Goal: Information Seeking & Learning: Learn about a topic

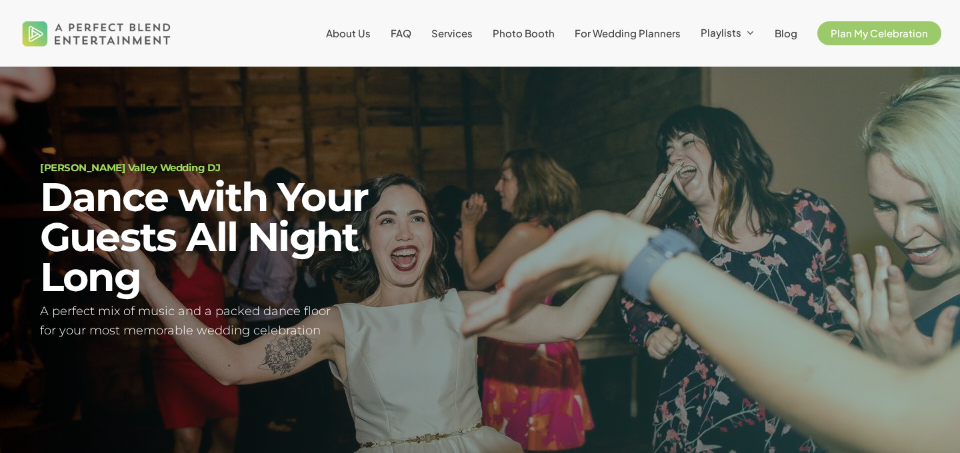
scroll to position [48, 0]
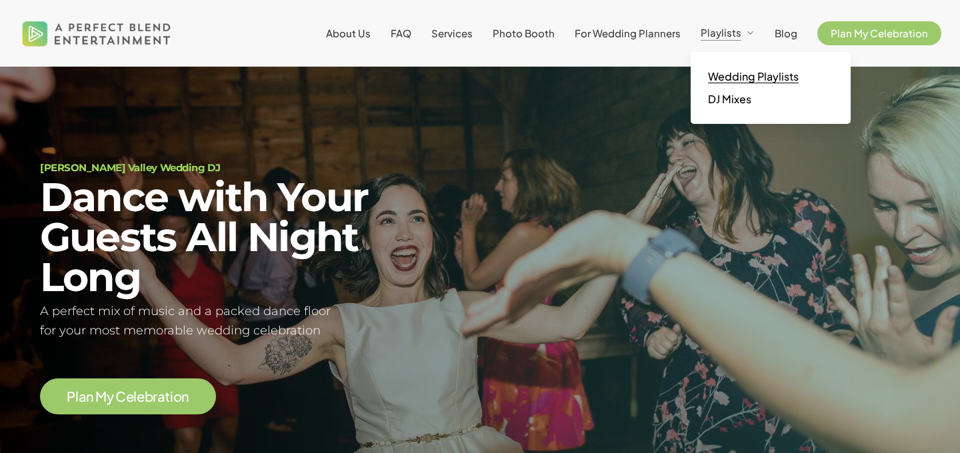
click at [753, 85] on link "Wedding Playlists" at bounding box center [770, 76] width 133 height 23
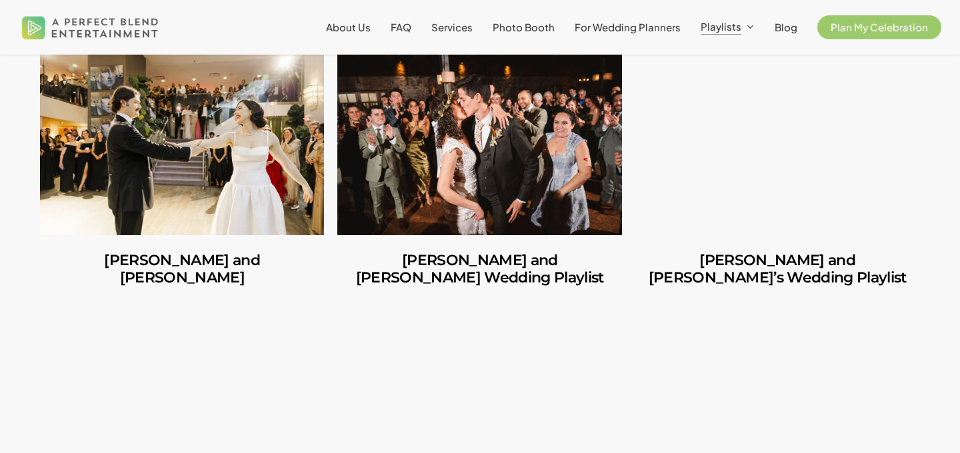
scroll to position [399, 0]
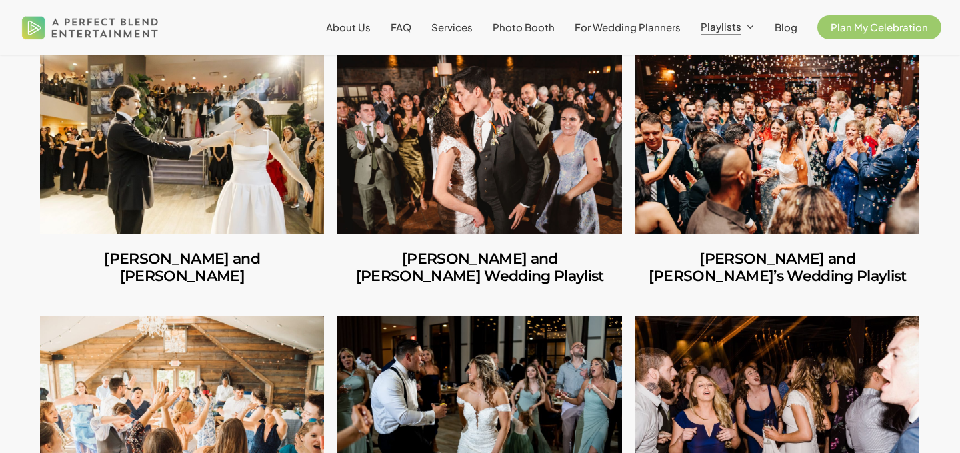
click at [517, 170] on link "Amber and Cooper’s Wedding Playlist" at bounding box center [479, 143] width 284 height 181
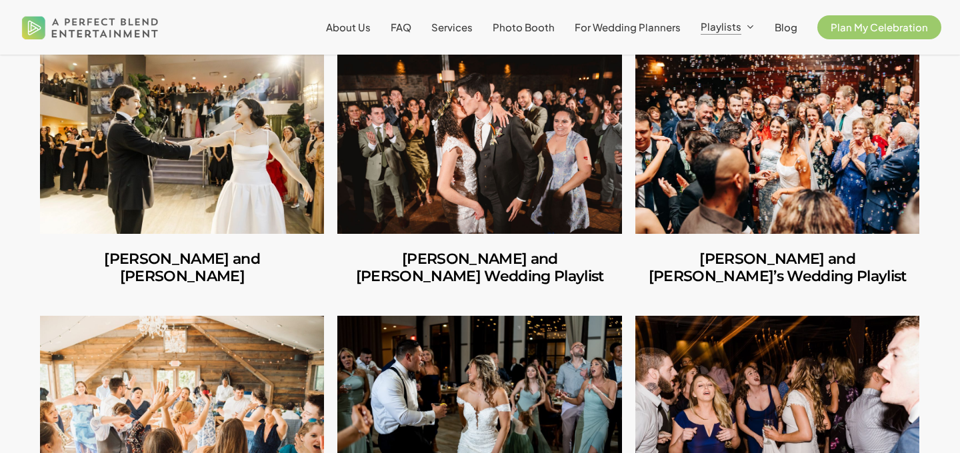
click at [742, 193] on link "Ilana and Andrew’s Wedding Playlist" at bounding box center [777, 143] width 284 height 181
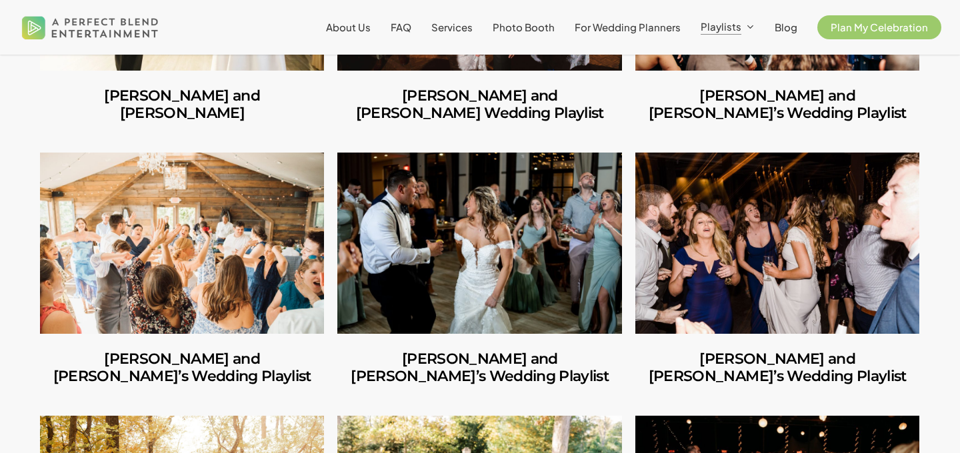
scroll to position [571, 0]
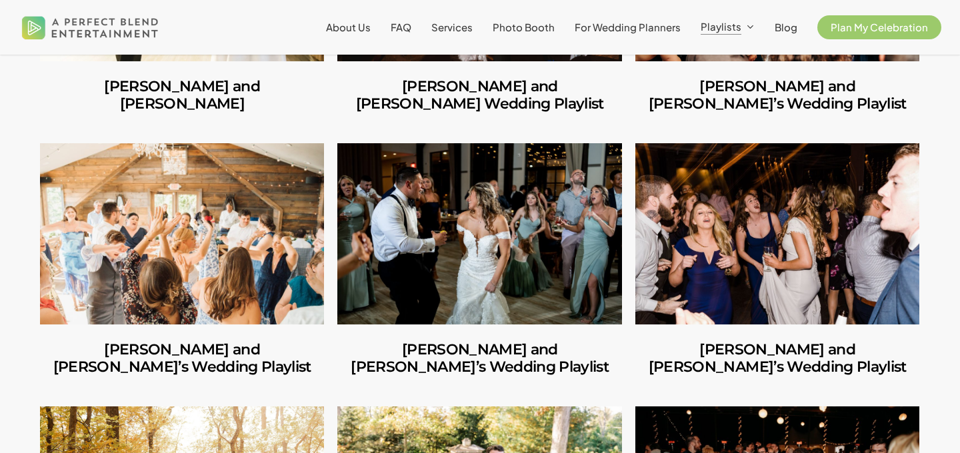
click at [190, 243] on link "Jules and Michelle’s Wedding Playlist" at bounding box center [182, 233] width 284 height 181
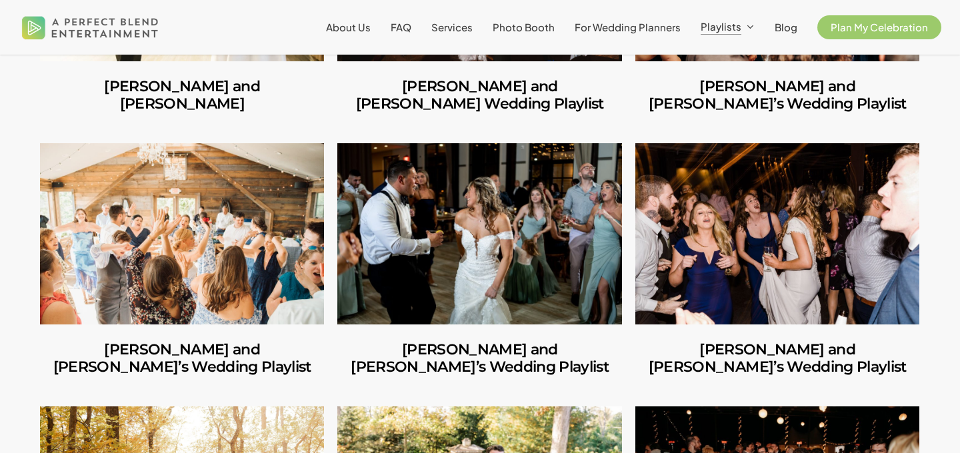
click at [501, 214] on link "Shannon and Joseph’s Wedding Playlist" at bounding box center [479, 233] width 284 height 181
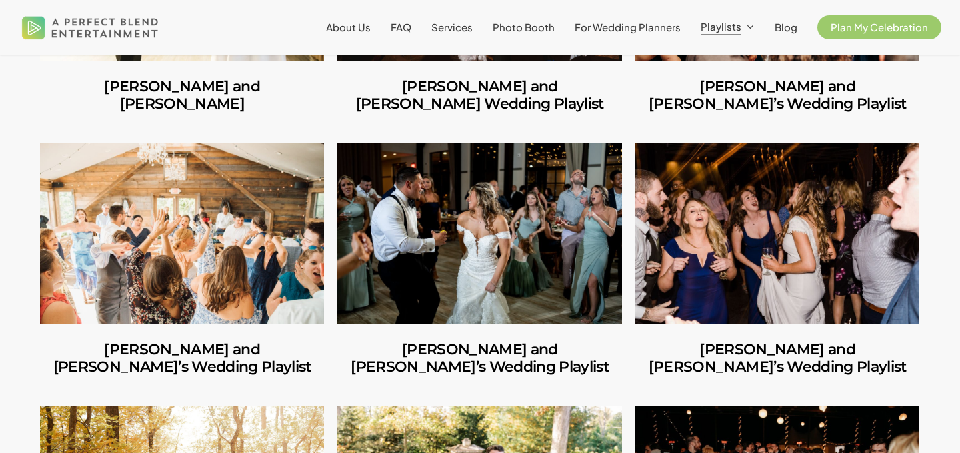
click at [766, 235] on link "Mike and Amanda’s Wedding Playlist" at bounding box center [777, 233] width 284 height 181
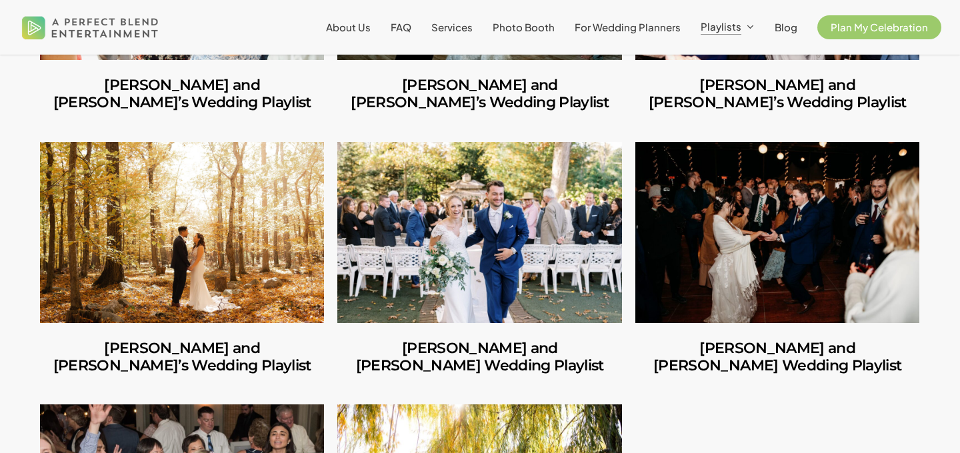
scroll to position [848, 0]
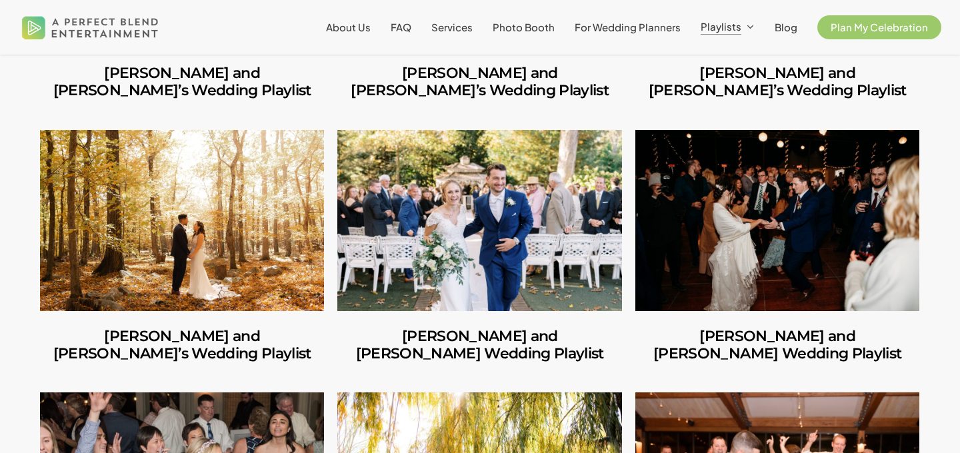
click at [508, 195] on link "George and Mackenzie’s Wedding Playlist" at bounding box center [479, 220] width 284 height 181
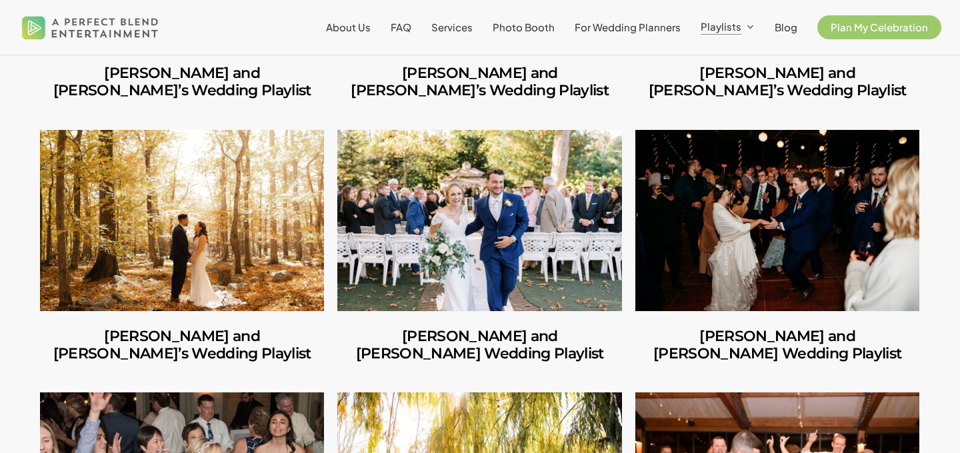
click at [220, 259] on link "Ruben and Lesley’s Wedding Playlist" at bounding box center [182, 220] width 284 height 181
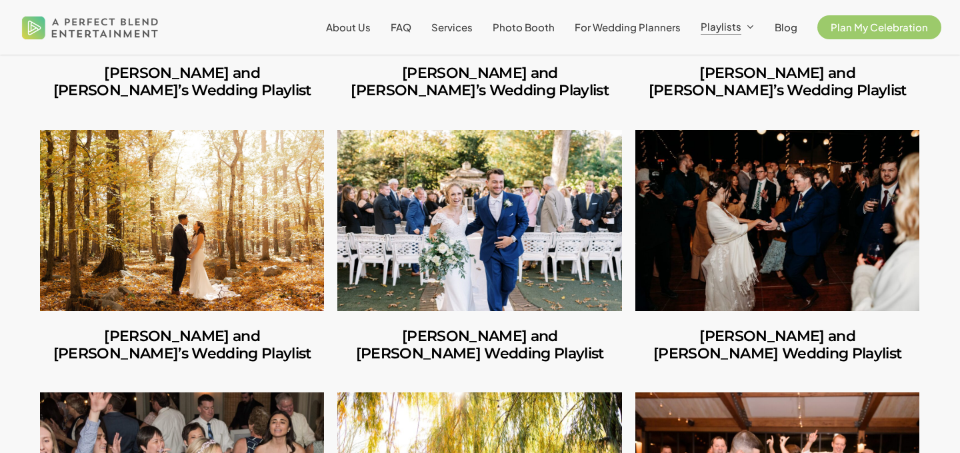
click at [686, 196] on link "Norah and Schuyler’s Wedding Playlist" at bounding box center [777, 220] width 284 height 181
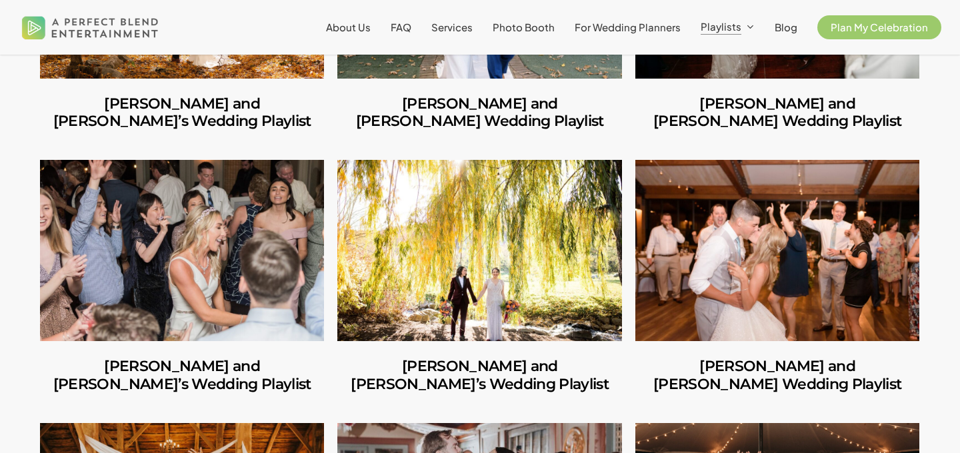
scroll to position [1084, 0]
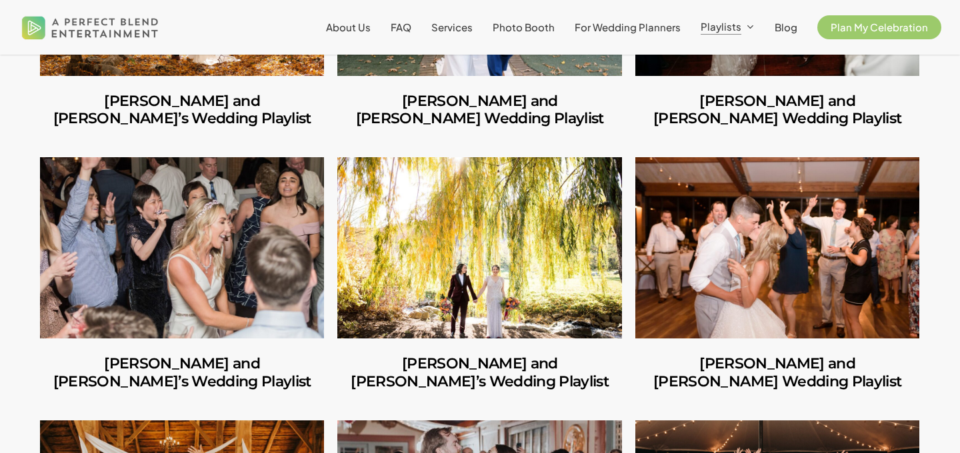
click at [206, 243] on link "Amara and Jon’s Wedding Playlist" at bounding box center [182, 247] width 284 height 181
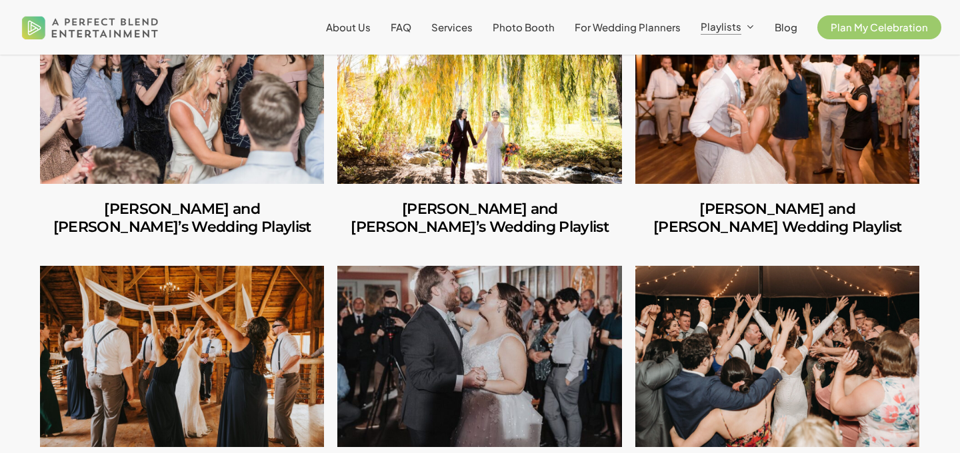
scroll to position [1245, 0]
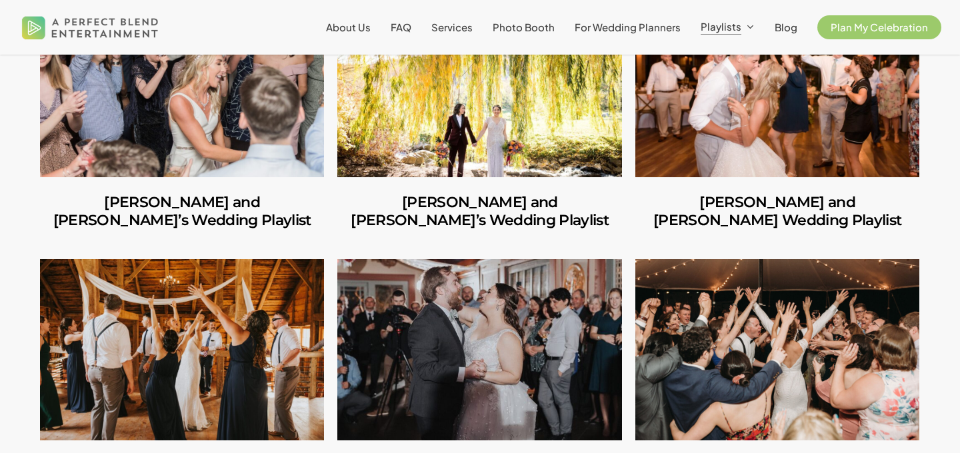
click at [492, 141] on link "Adriana and Jenna’s Wedding Playlist" at bounding box center [479, 86] width 284 height 181
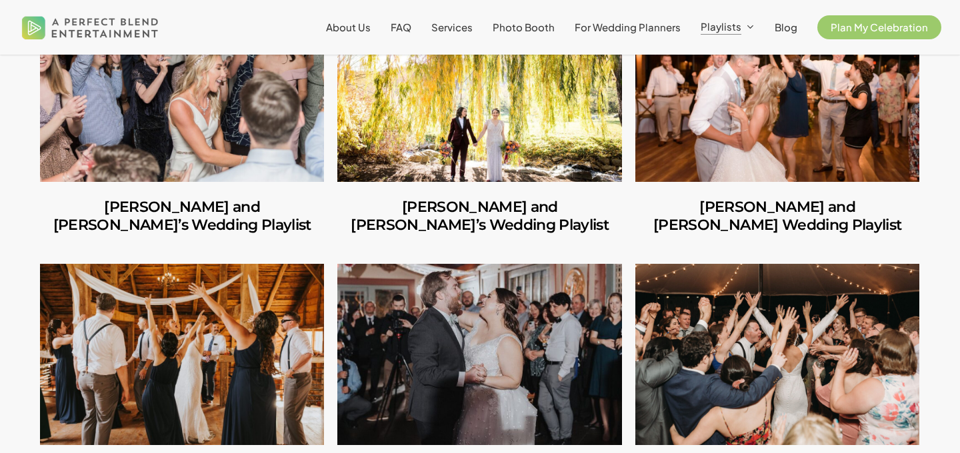
scroll to position [1237, 0]
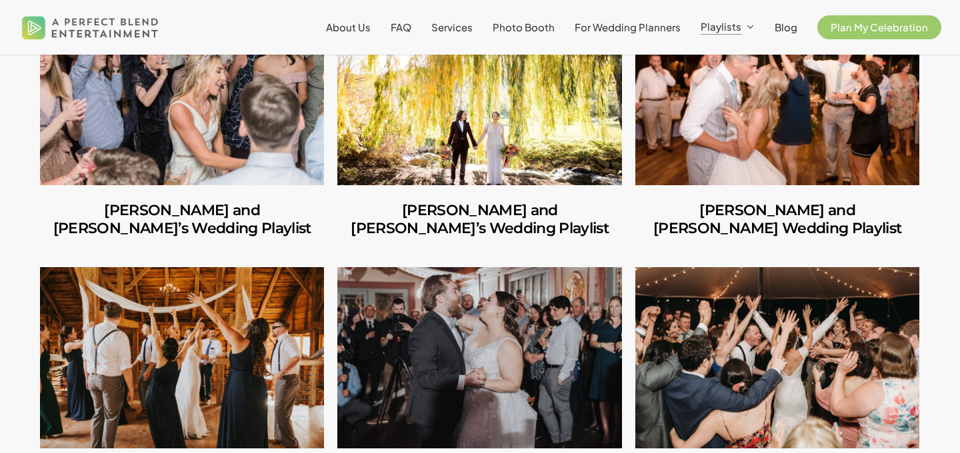
click at [792, 163] on link "Alyssa and Ryan’s Wedding Playlist" at bounding box center [777, 94] width 284 height 181
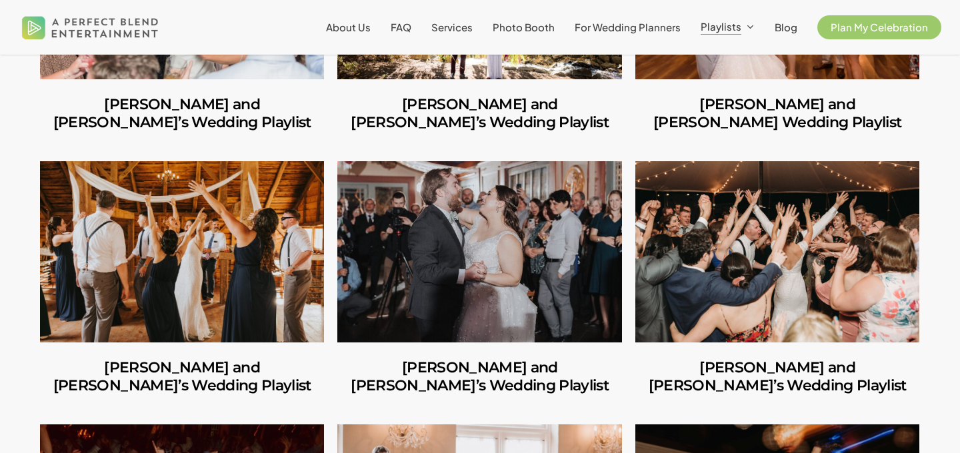
scroll to position [1352, 0]
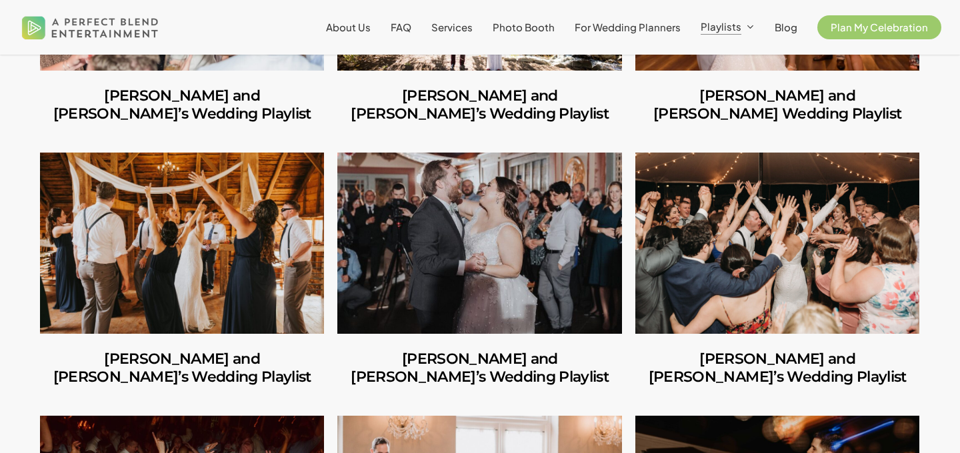
click at [199, 269] on link "Stephen and Samantha’s Wedding Playlist" at bounding box center [182, 243] width 284 height 181
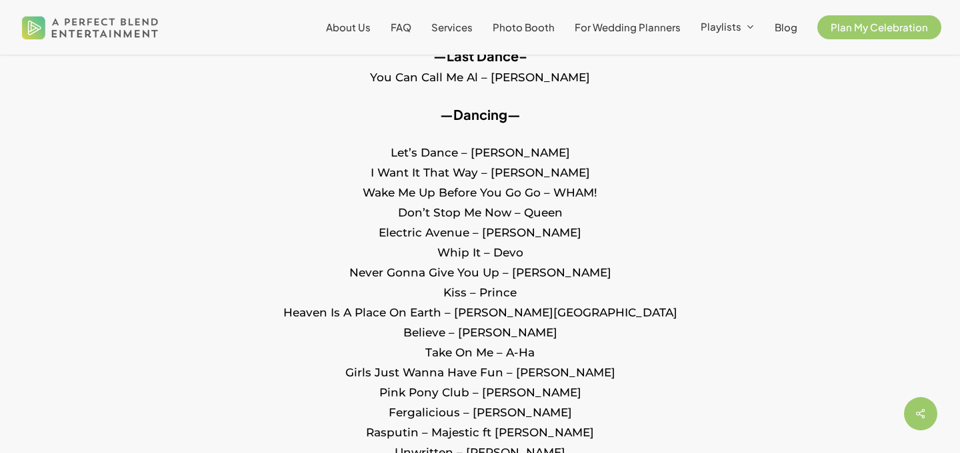
scroll to position [1156, 0]
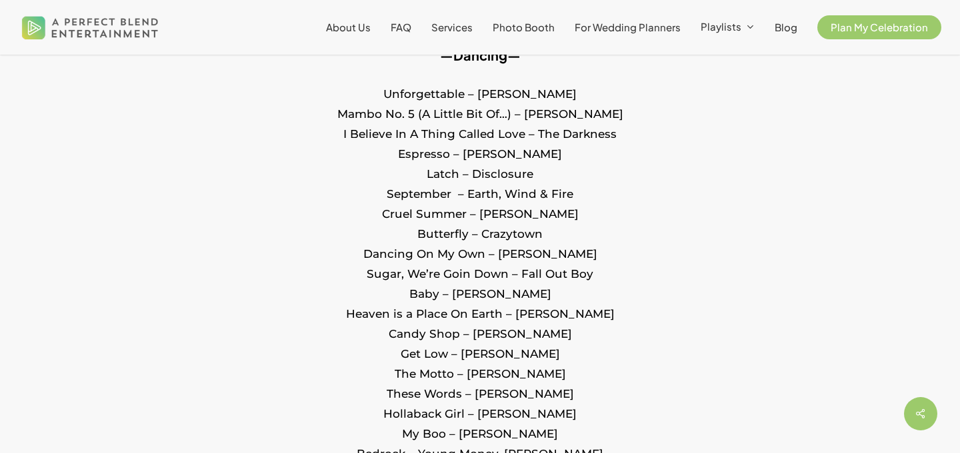
scroll to position [888, 0]
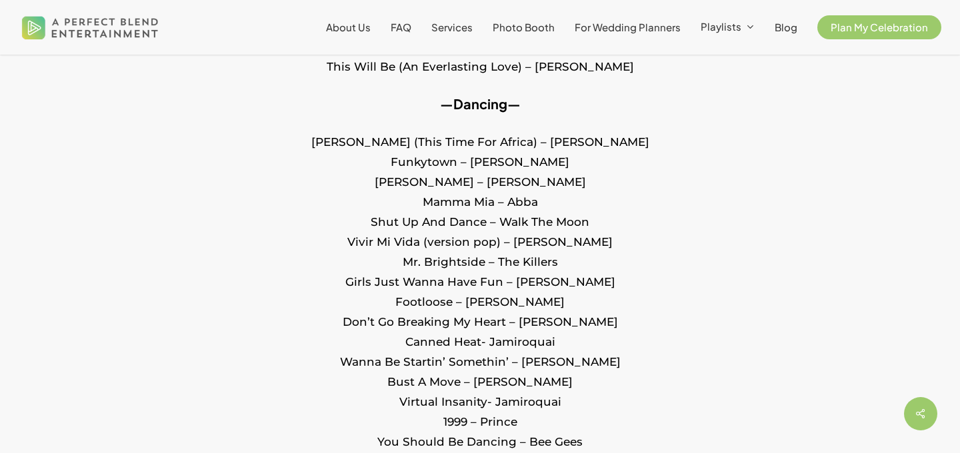
scroll to position [816, 0]
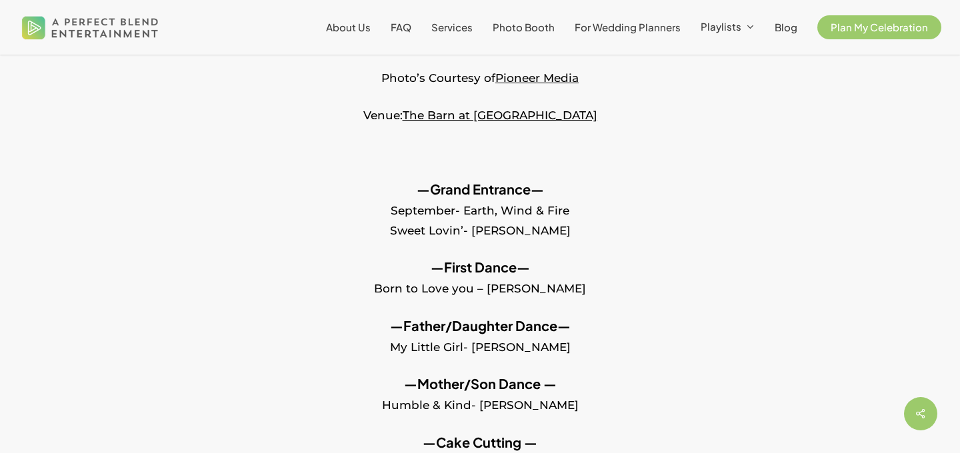
scroll to position [477, 0]
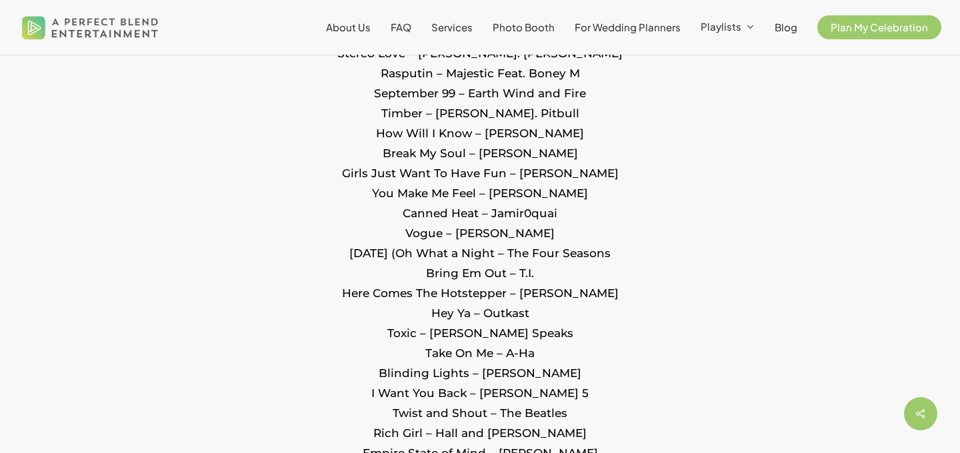
scroll to position [2223, 0]
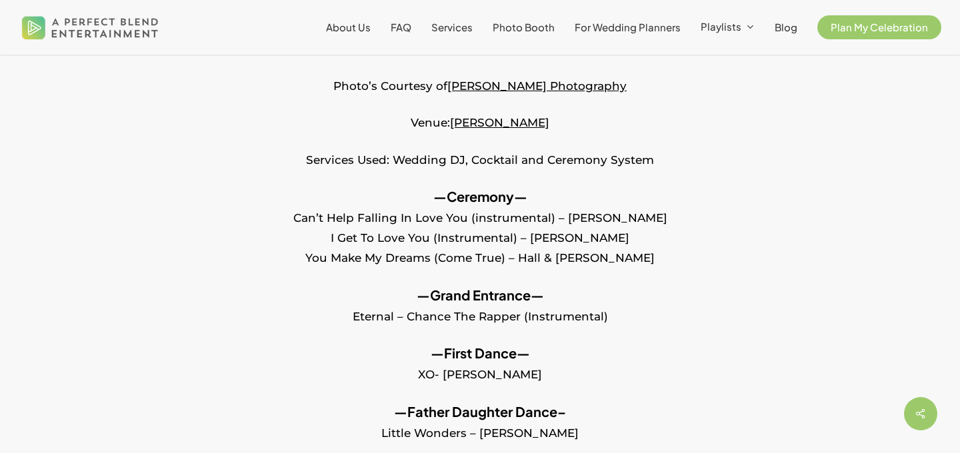
scroll to position [505, 0]
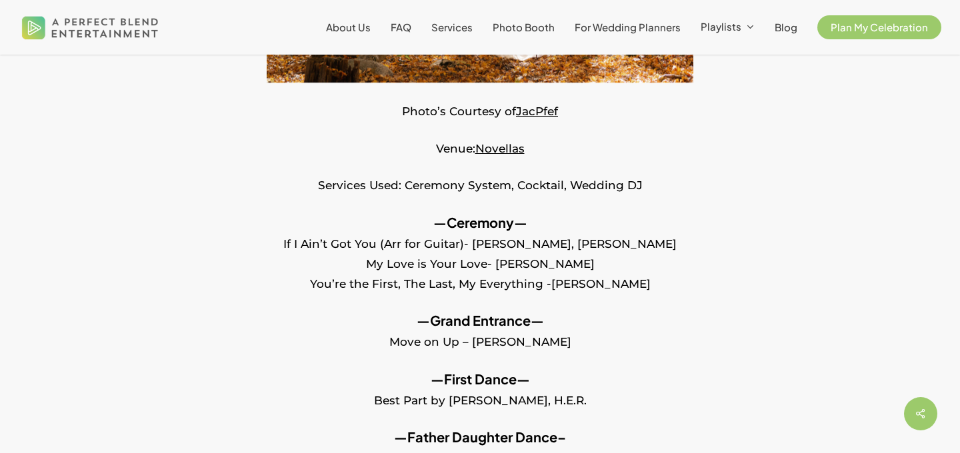
scroll to position [447, 0]
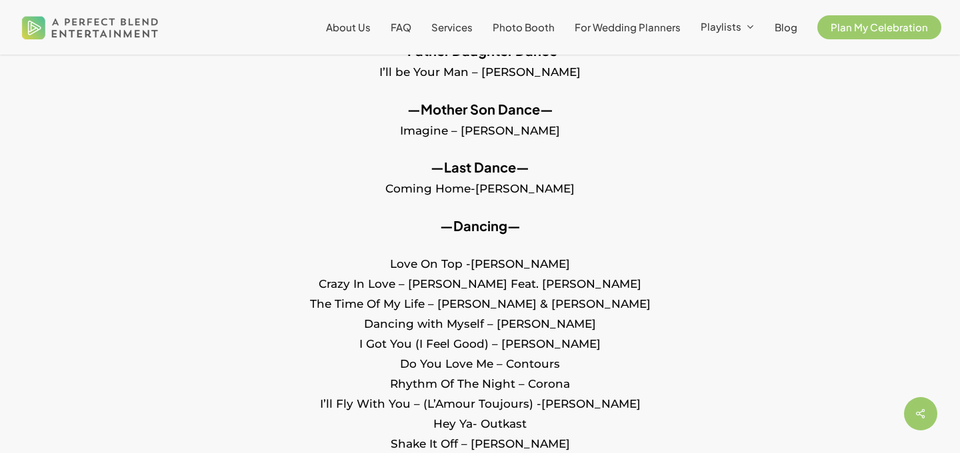
scroll to position [790, 0]
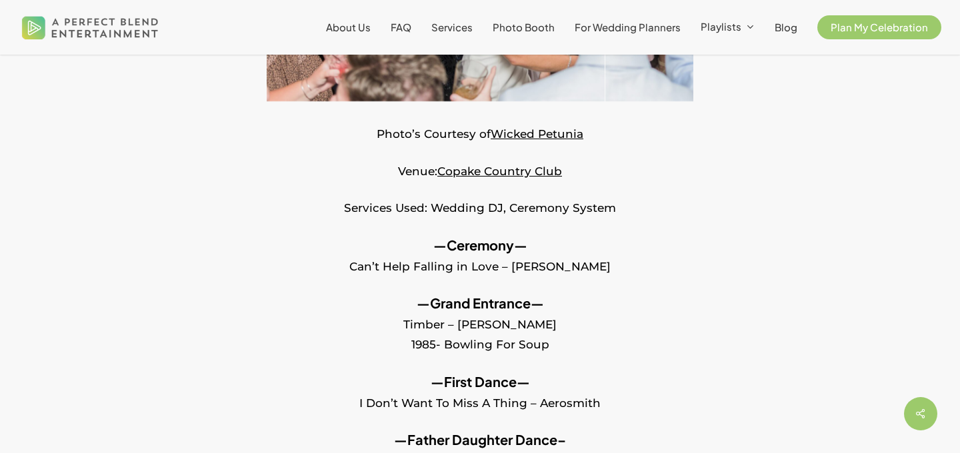
scroll to position [421, 0]
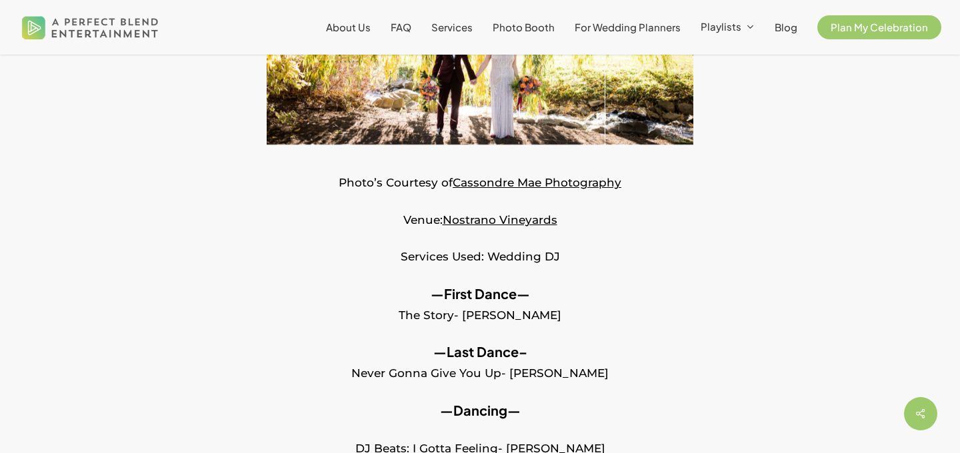
scroll to position [370, 0]
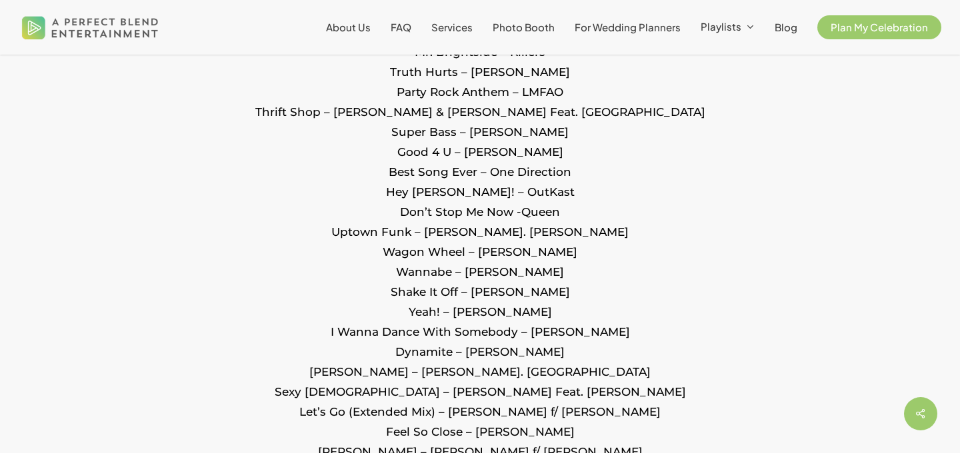
scroll to position [1462, 0]
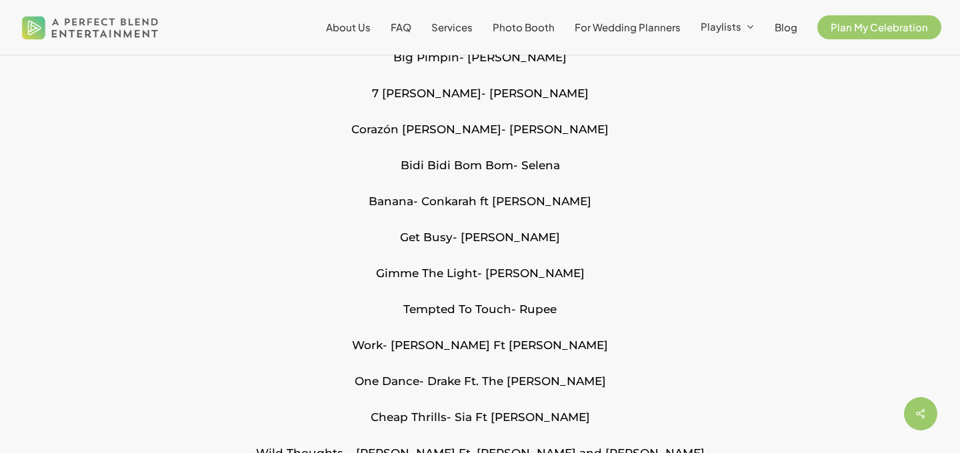
scroll to position [2611, 0]
